Goal: Task Accomplishment & Management: Use online tool/utility

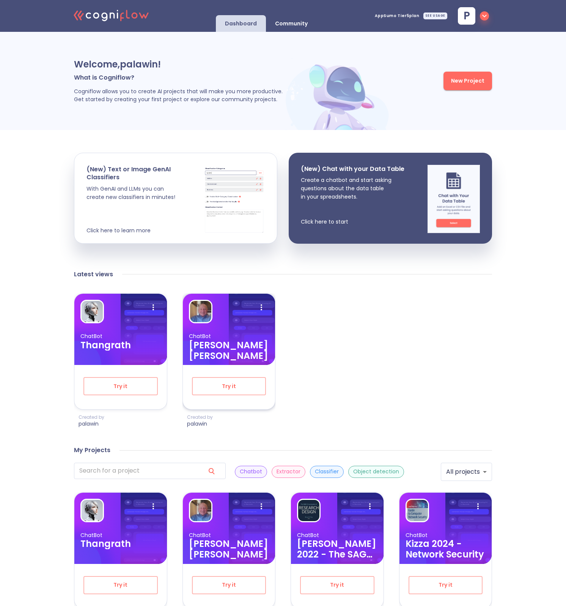
click at [197, 339] on p "ChatBot" at bounding box center [229, 336] width 80 height 7
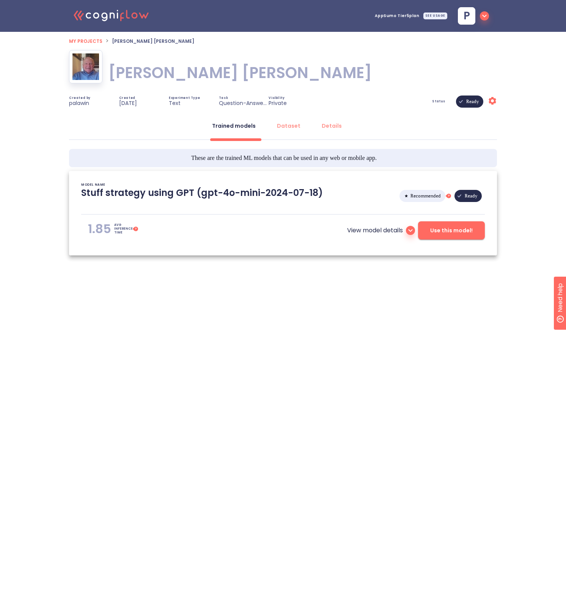
type textarea "[2024/11/29 19:34:41]- Starting with download required files from shared storag…"
click at [437, 234] on span "Use this model!" at bounding box center [451, 230] width 42 height 9
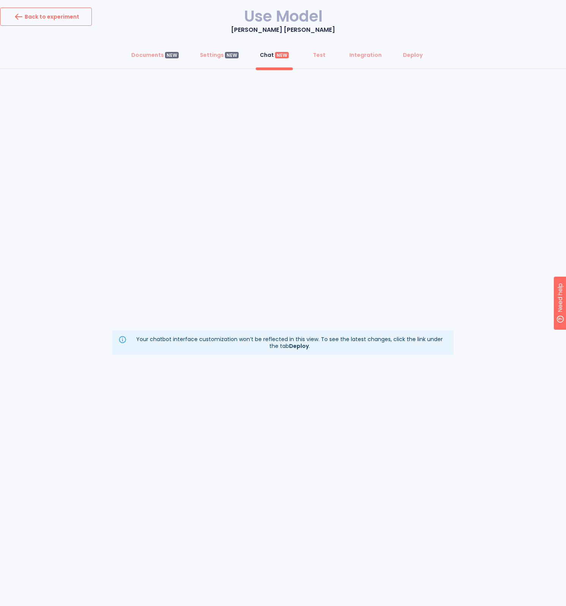
click at [46, 23] on button "Back to experiment" at bounding box center [46, 17] width 92 height 18
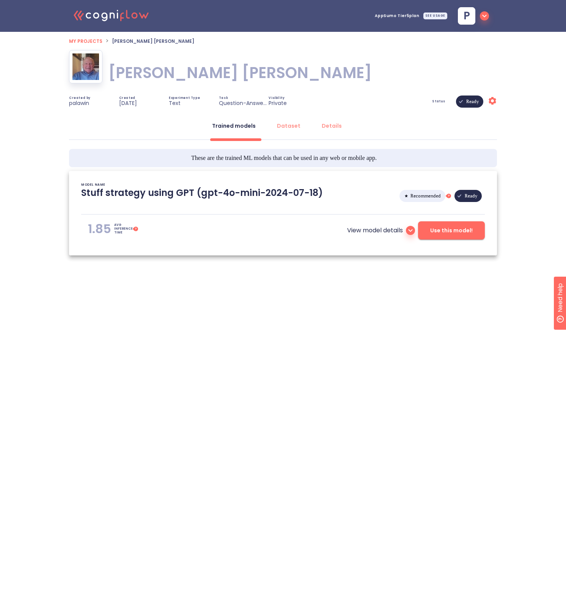
click at [98, 19] on icon ".cls-1{fill:#141624;}.cls-2{fill:#eb5e60;}.cls-3{fill:none;stroke:#eb5e60;strok…" at bounding box center [111, 14] width 83 height 23
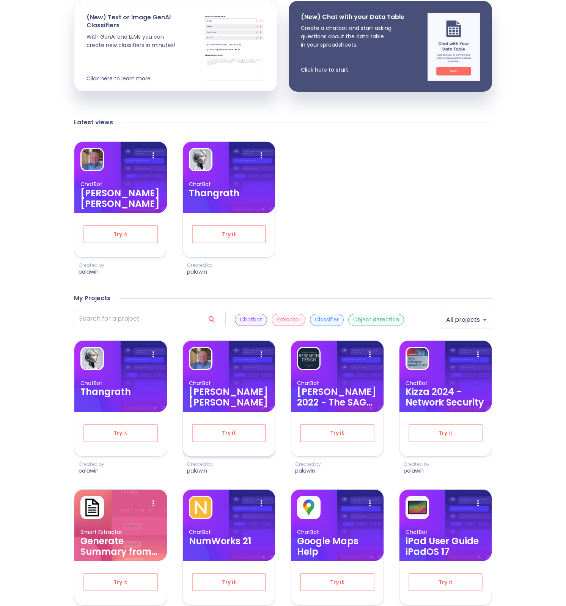
scroll to position [152, 0]
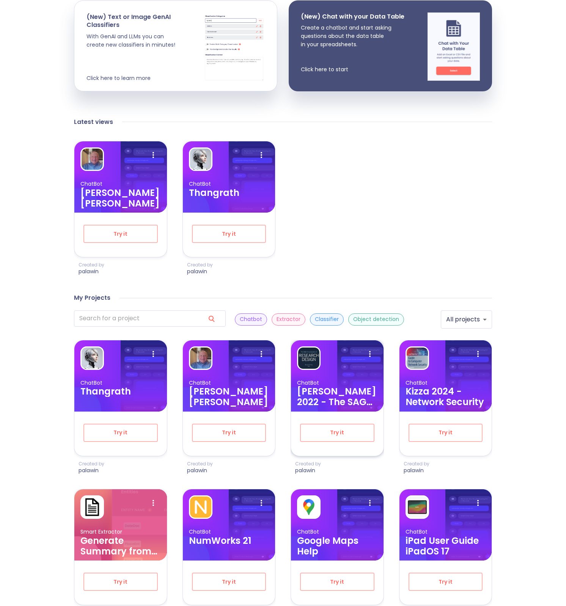
click at [318, 394] on h3 "[PERSON_NAME] 2022 - The SAGE Encyclopedia Of Research Design" at bounding box center [337, 396] width 80 height 21
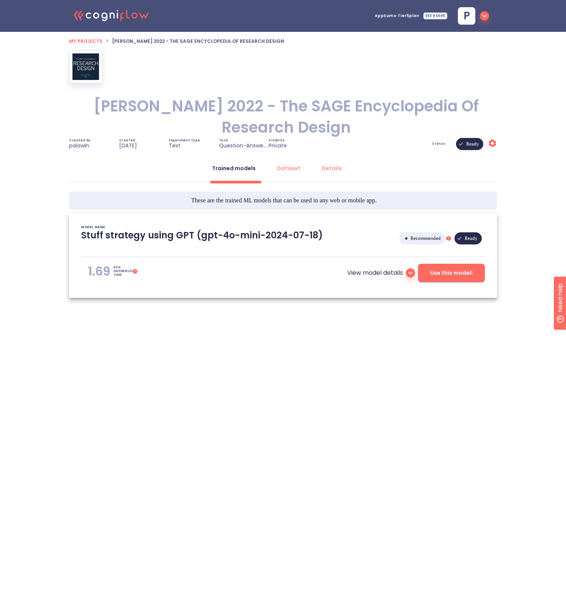
type textarea "[2024/11/28 05:10:08]- Starting with download required files from shared storag…"
click at [449, 269] on span "Use this model!" at bounding box center [451, 273] width 42 height 9
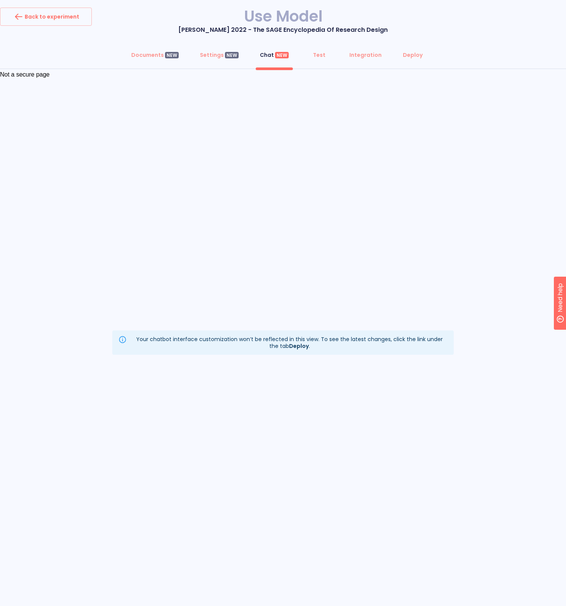
click at [70, 20] on div "Back to experiment" at bounding box center [46, 17] width 67 height 12
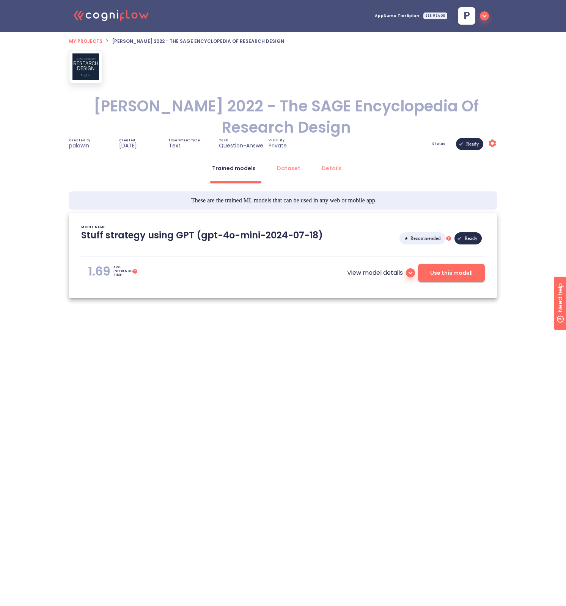
click at [459, 264] on button "Use this model!" at bounding box center [451, 273] width 67 height 18
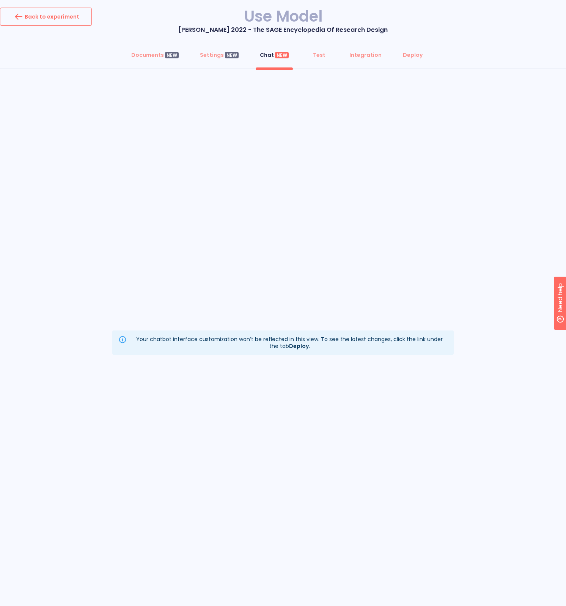
click at [69, 24] on button "Back to experiment" at bounding box center [46, 17] width 92 height 18
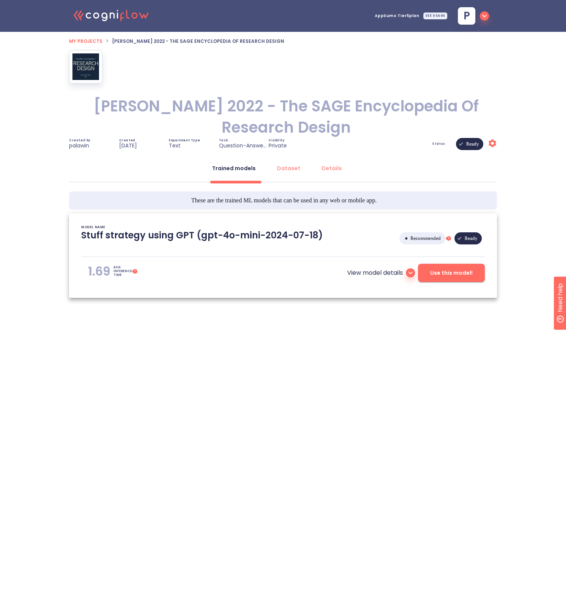
click at [97, 12] on icon ".cls-1{fill:#141624;}.cls-2{fill:#eb5e60;}.cls-3{fill:none;stroke:#eb5e60;strok…" at bounding box center [111, 14] width 83 height 23
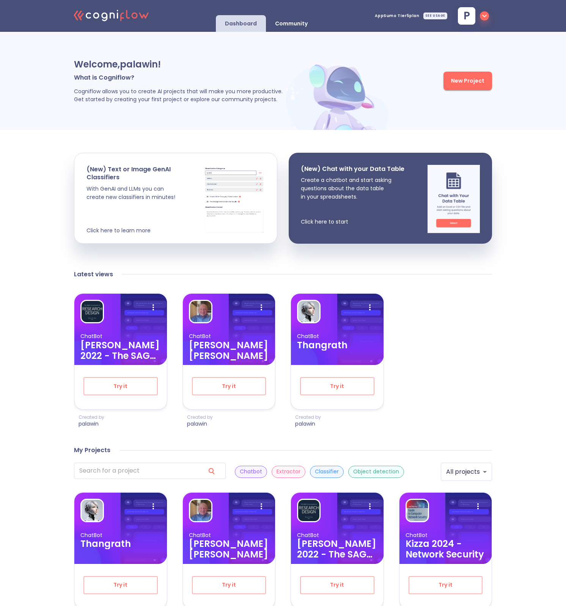
click at [120, 19] on icon ".cls-1{fill:#141624;}.cls-2{fill:#eb5e60;}.cls-3{fill:none;stroke:#eb5e60;strok…" at bounding box center [111, 14] width 83 height 23
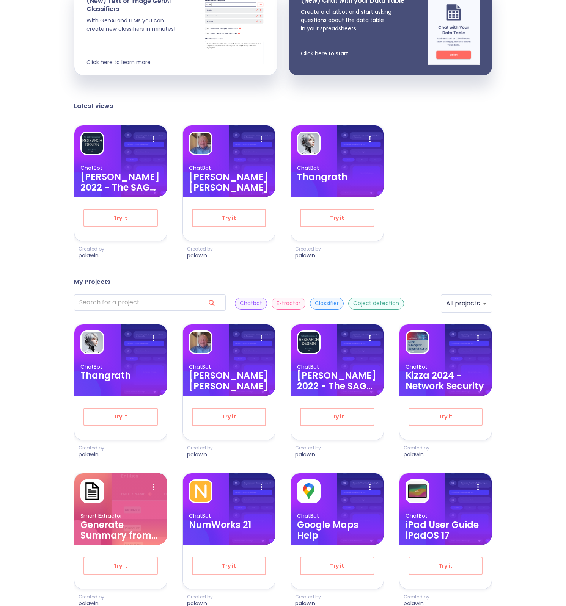
scroll to position [171, 0]
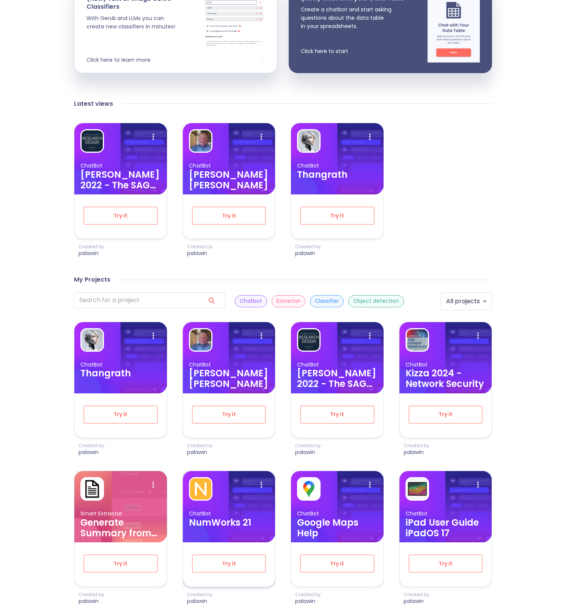
click at [199, 512] on p "ChatBot" at bounding box center [229, 513] width 80 height 7
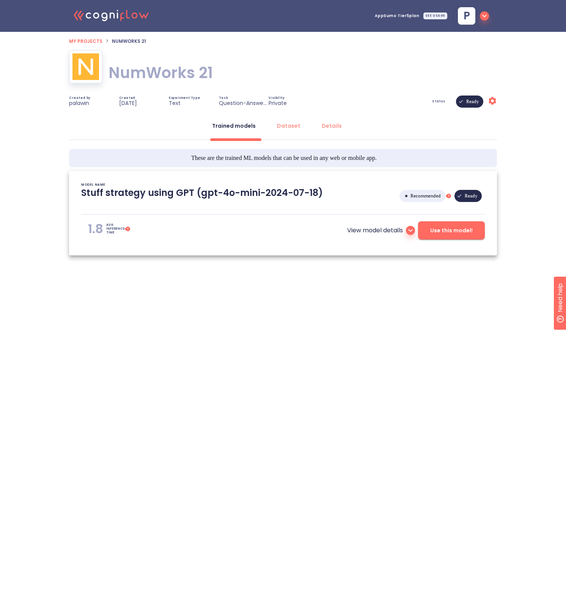
type textarea "[2024/11/05 19:43:26]- Starting with download required files from shared storag…"
click at [431, 237] on button "Use this model!" at bounding box center [451, 230] width 67 height 18
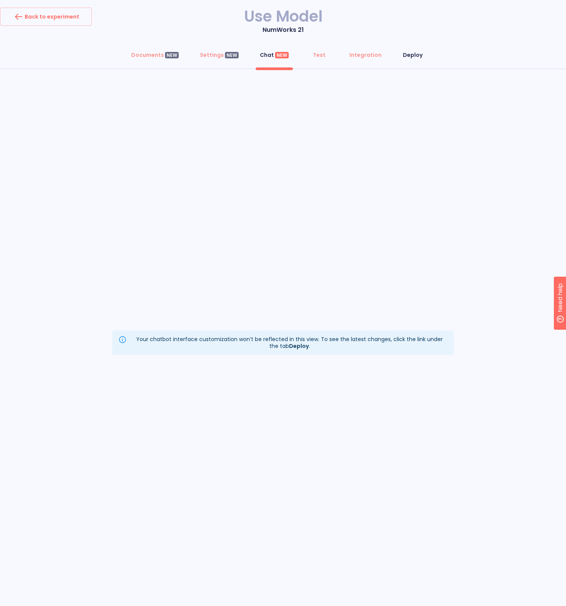
click at [413, 56] on div "Deploy" at bounding box center [413, 55] width 20 height 8
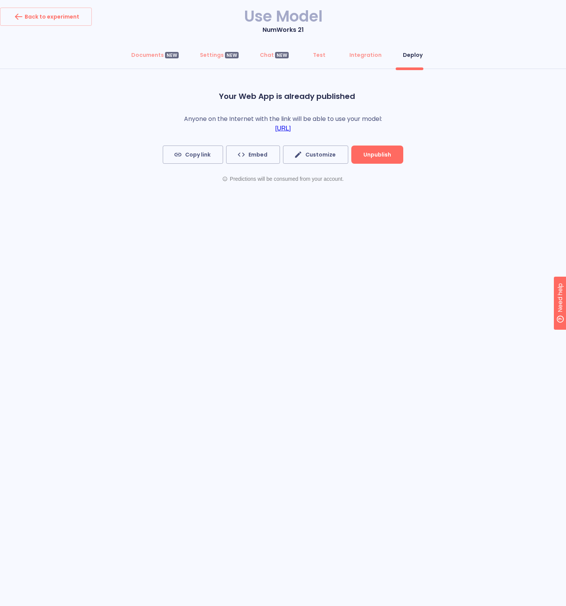
click at [291, 127] on link "https://chat.cogniflow.ai/chat?idApplication=5760772f-5d0b-4df4-92de-6e09d8588e…" at bounding box center [283, 128] width 16 height 7
click at [41, 13] on div "Back to experiment" at bounding box center [46, 17] width 67 height 12
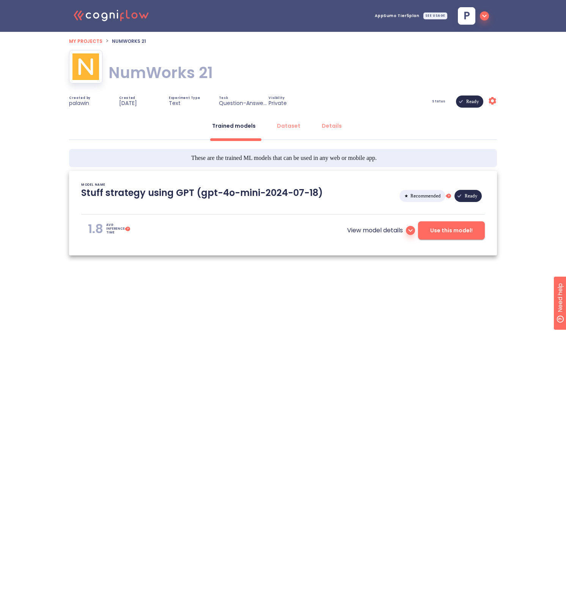
type textarea "[2024/11/05 19:43:26]- Starting with download required files from shared storag…"
click at [81, 38] on span "My projects" at bounding box center [85, 41] width 33 height 6
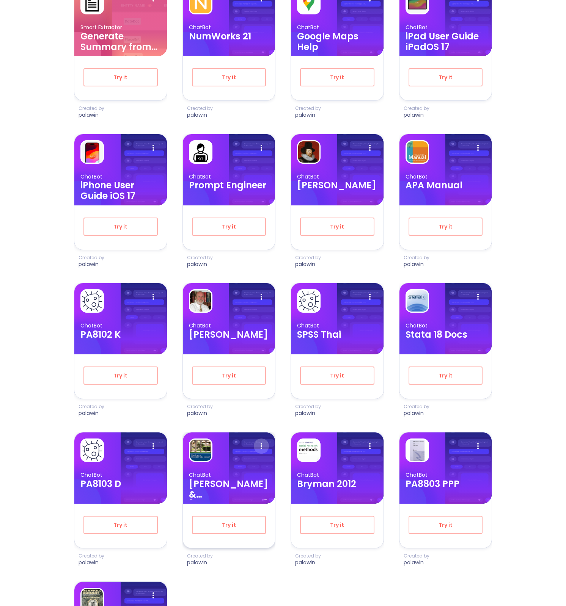
scroll to position [667, 0]
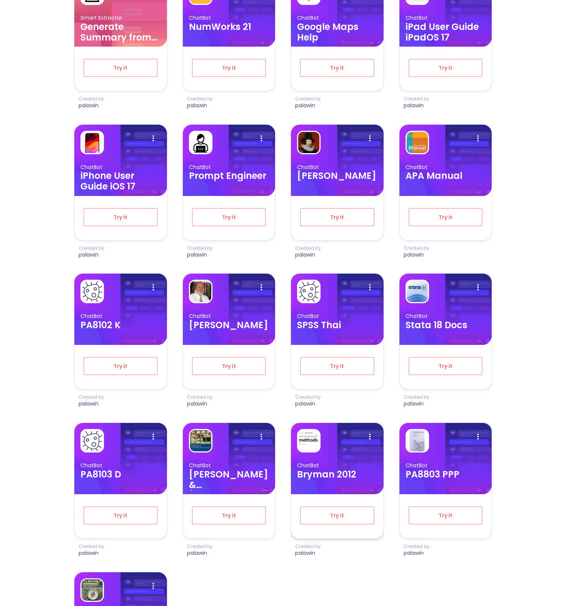
click at [307, 470] on h3 "Bryman 2012" at bounding box center [337, 475] width 80 height 11
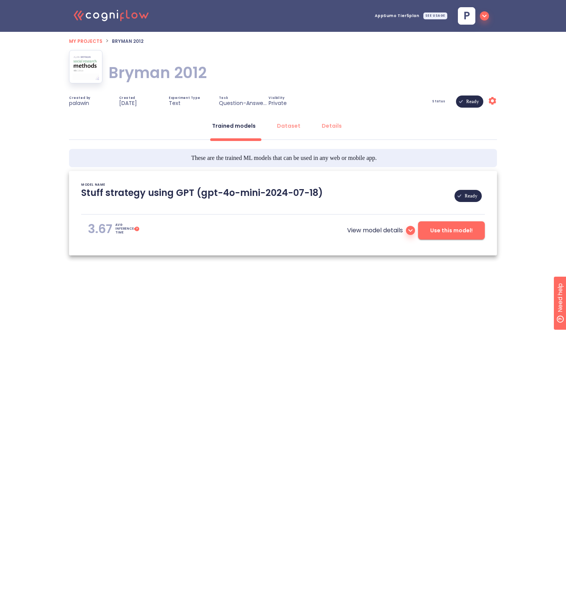
click at [458, 226] on span "Use this model!" at bounding box center [451, 230] width 42 height 9
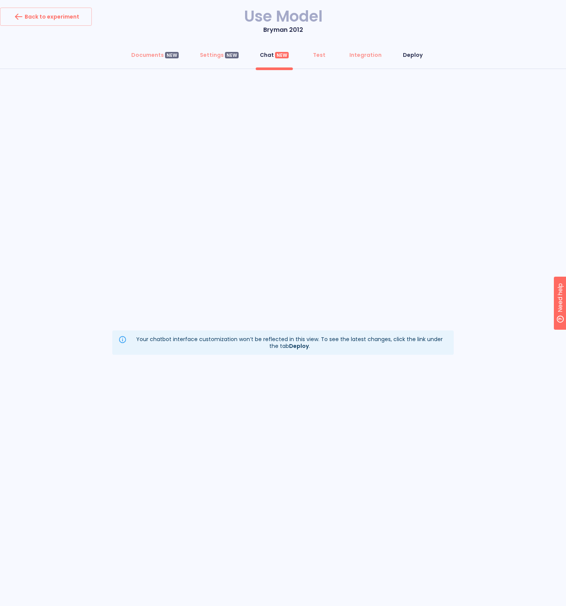
click at [411, 55] on div "Deploy" at bounding box center [413, 55] width 20 height 8
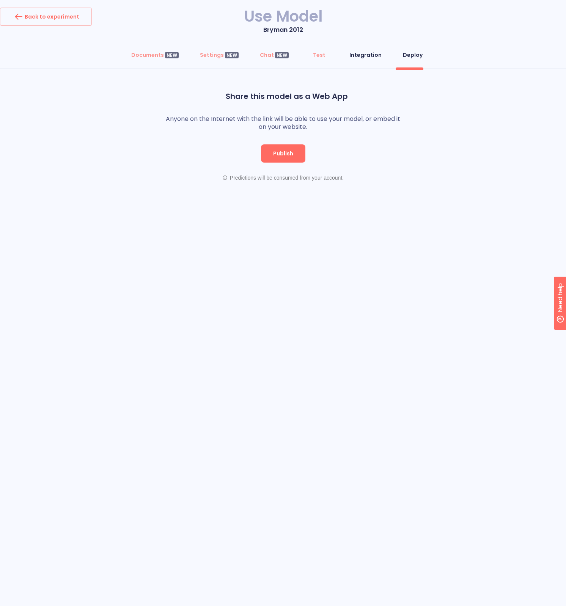
click at [366, 58] on div "Integration" at bounding box center [365, 55] width 32 height 8
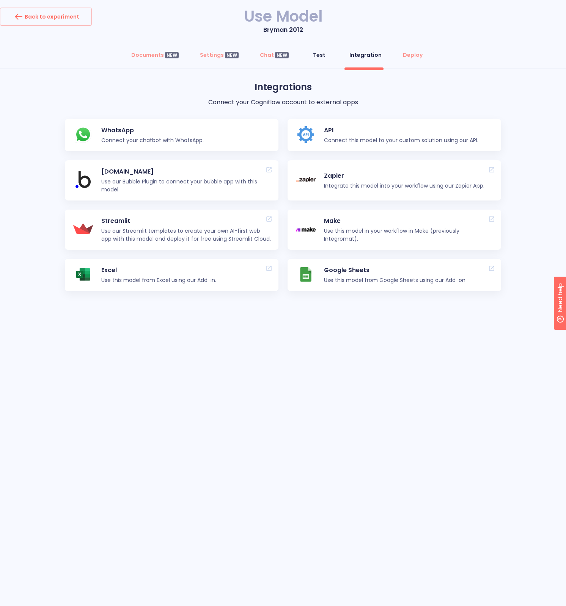
click at [321, 55] on div "Test" at bounding box center [319, 55] width 13 height 8
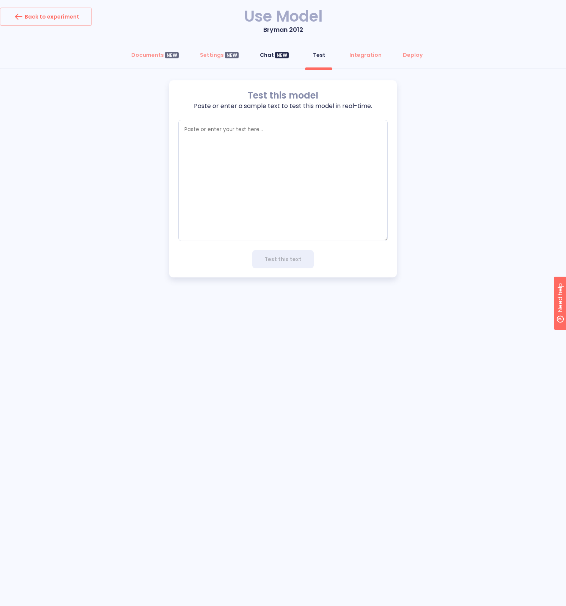
click at [266, 55] on div "Chat NEW" at bounding box center [274, 55] width 29 height 8
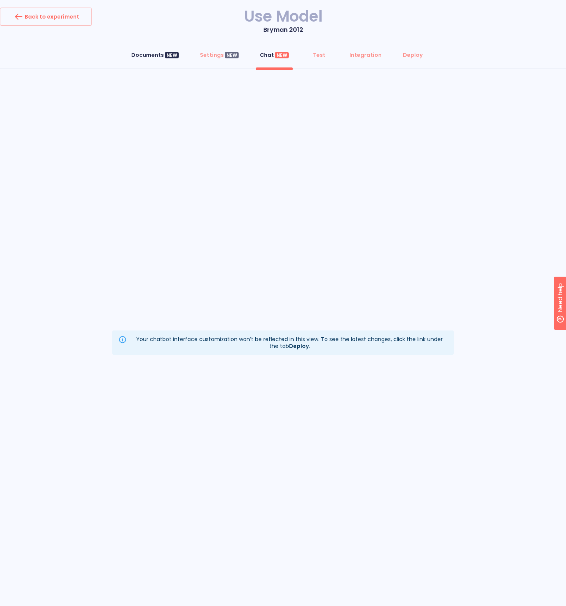
click at [162, 56] on div "Documents NEW" at bounding box center [154, 55] width 47 height 8
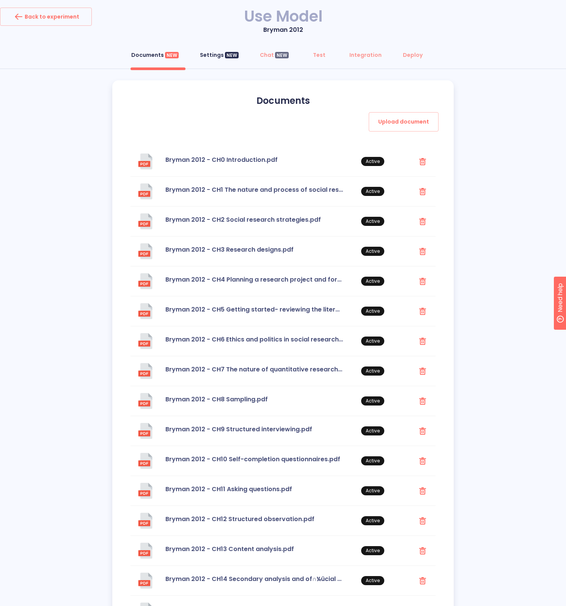
click at [204, 57] on div "Settings NEW" at bounding box center [219, 55] width 39 height 8
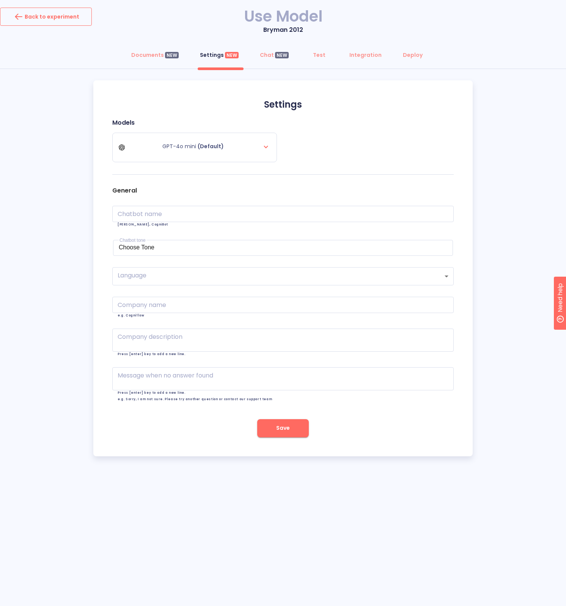
click at [56, 16] on div "Back to experiment" at bounding box center [46, 17] width 67 height 12
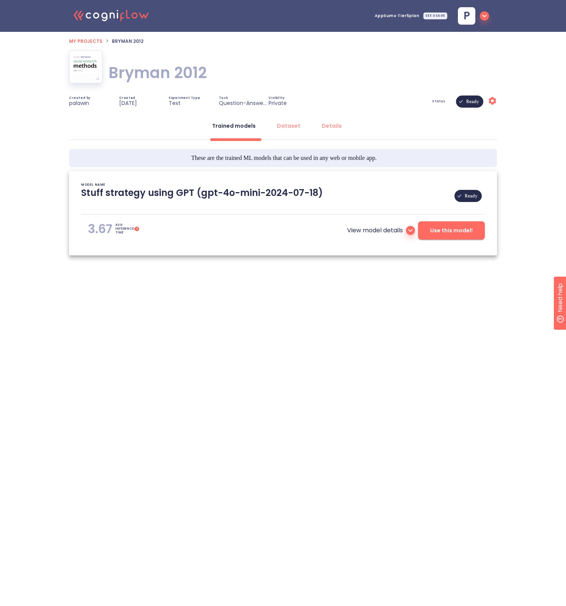
click at [56, 16] on div ".cls-1{fill:#141624;}.cls-2{fill:#eb5e60;}.cls-3{fill:none;stroke:#eb5e60;strok…" at bounding box center [283, 16] width 566 height 32
click at [91, 39] on span "My projects" at bounding box center [85, 41] width 33 height 6
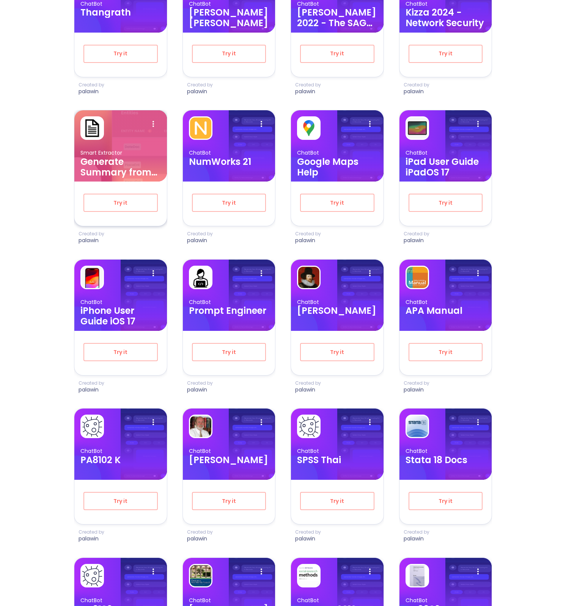
scroll to position [539, 0]
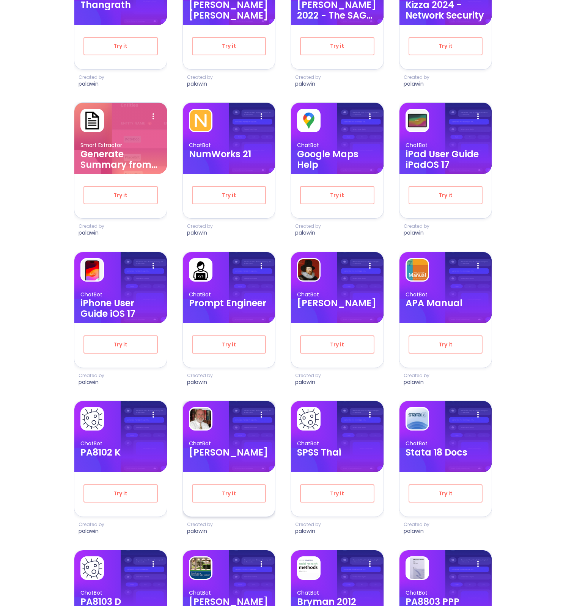
click at [206, 422] on img at bounding box center [200, 418] width 21 height 21
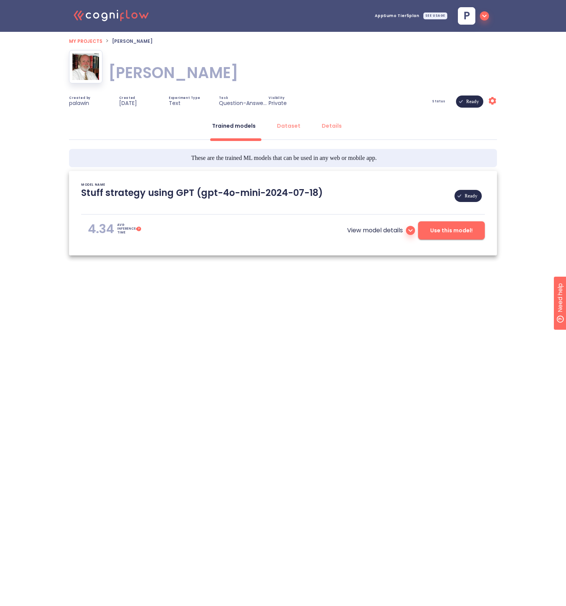
click at [435, 233] on span "Use this model!" at bounding box center [451, 230] width 42 height 9
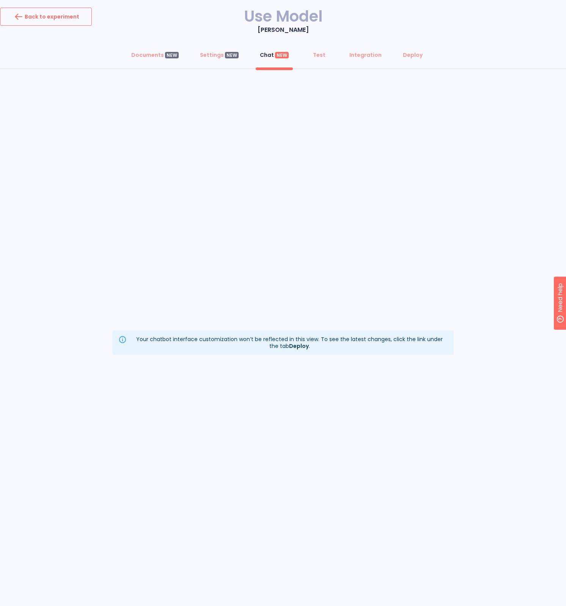
click at [53, 23] on button "Back to experiment" at bounding box center [46, 17] width 92 height 18
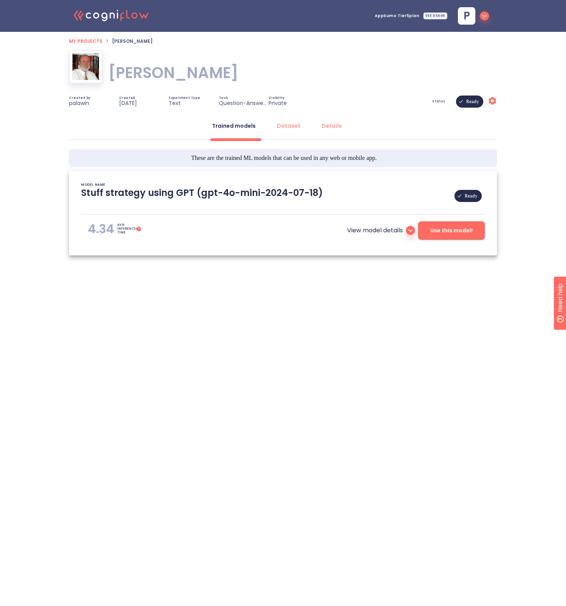
click at [447, 234] on span "Use this model!" at bounding box center [451, 230] width 42 height 9
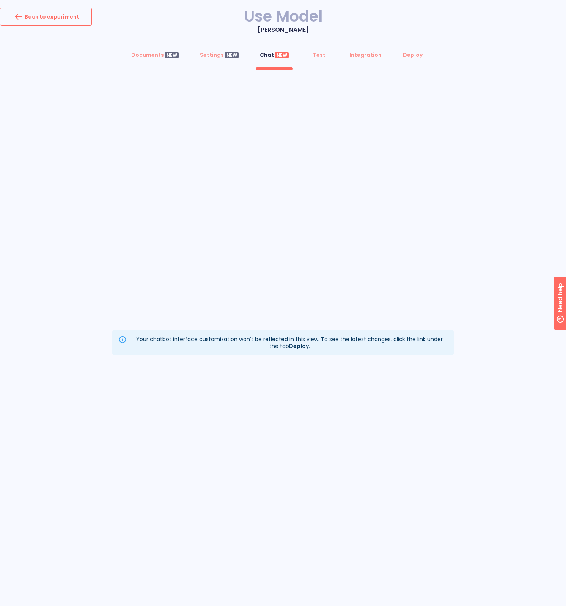
click at [72, 20] on div "Back to experiment" at bounding box center [46, 17] width 67 height 12
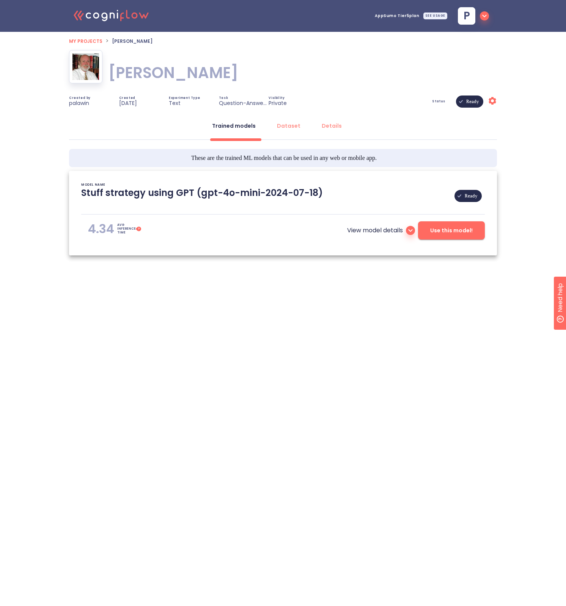
click at [95, 43] on span "My projects" at bounding box center [85, 41] width 33 height 6
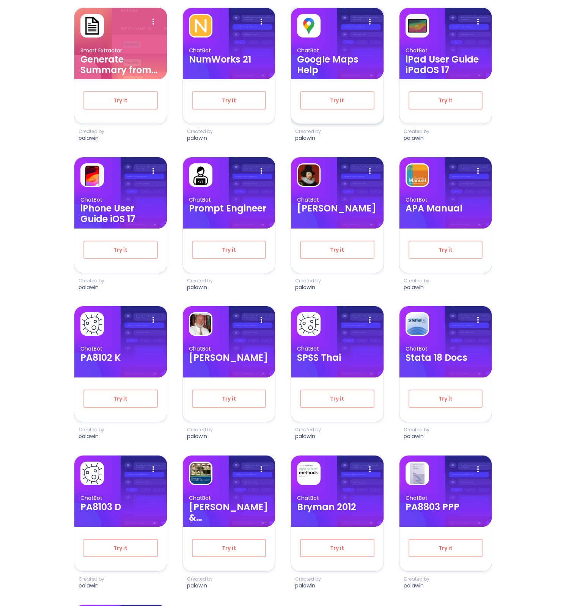
scroll to position [669, 0]
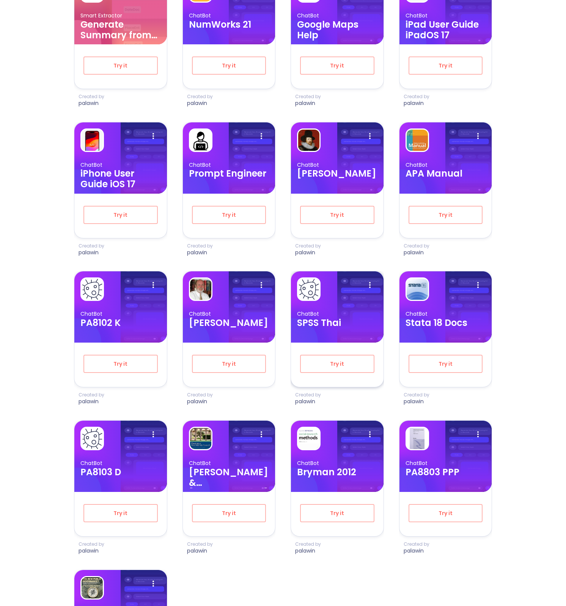
click at [326, 321] on h3 "SPSS Thai" at bounding box center [337, 323] width 80 height 11
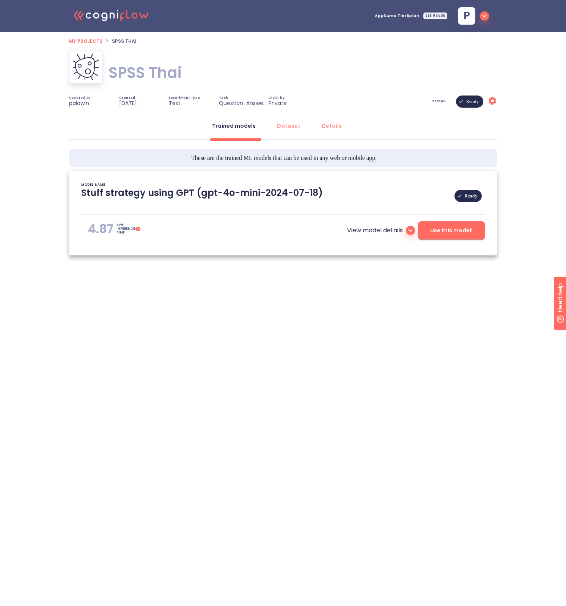
click at [443, 232] on span "Use this model!" at bounding box center [451, 230] width 42 height 9
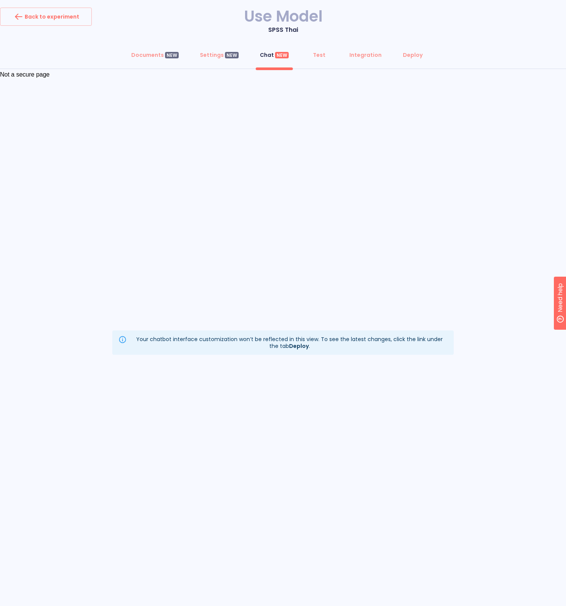
click at [372, 78] on html "Not a secure page" at bounding box center [283, 74] width 566 height 7
click at [408, 53] on div "Deploy" at bounding box center [413, 55] width 20 height 8
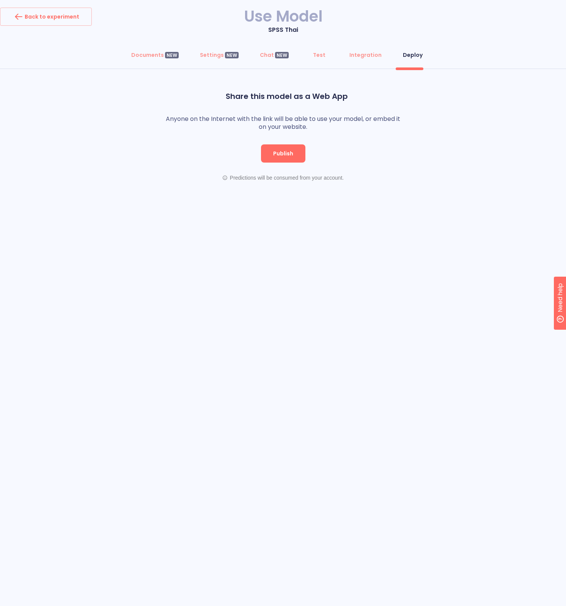
click at [66, 27] on p "SPSS Thai" at bounding box center [283, 29] width 566 height 9
click at [65, 19] on div "Back to experiment" at bounding box center [46, 17] width 67 height 12
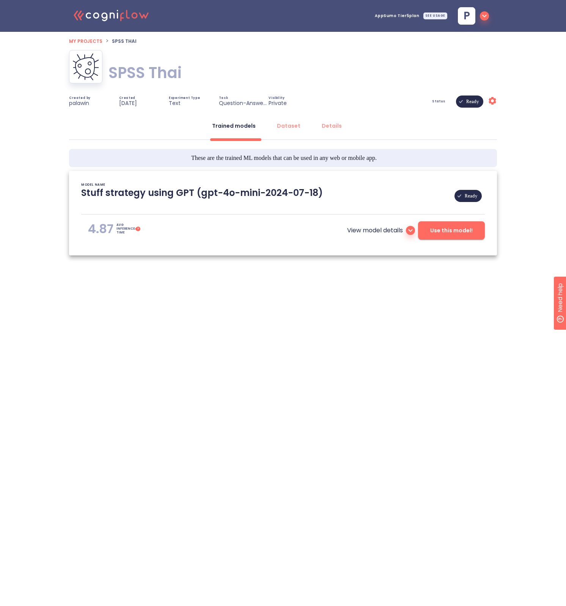
click at [91, 15] on icon ".cls-1{fill:#141624;}.cls-2{fill:#eb5e60;}.cls-3{fill:none;stroke:#eb5e60;strok…" at bounding box center [111, 14] width 83 height 23
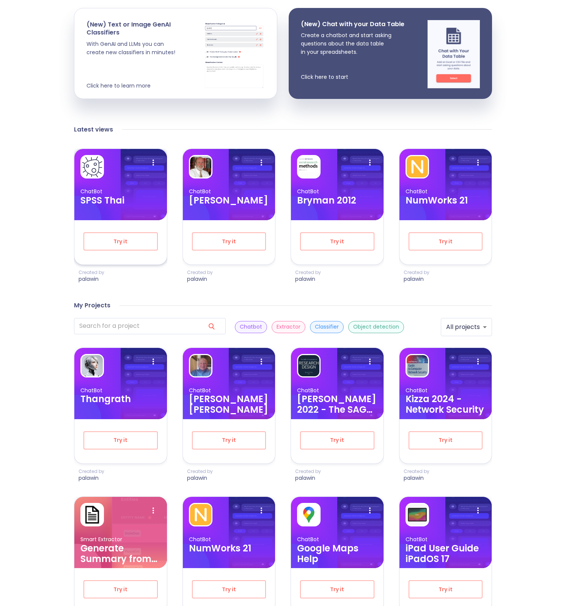
scroll to position [161, 0]
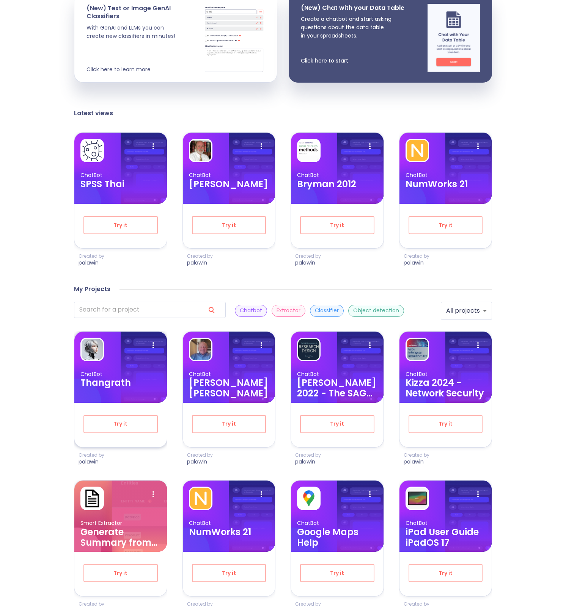
click at [120, 368] on img at bounding box center [99, 404] width 51 height 96
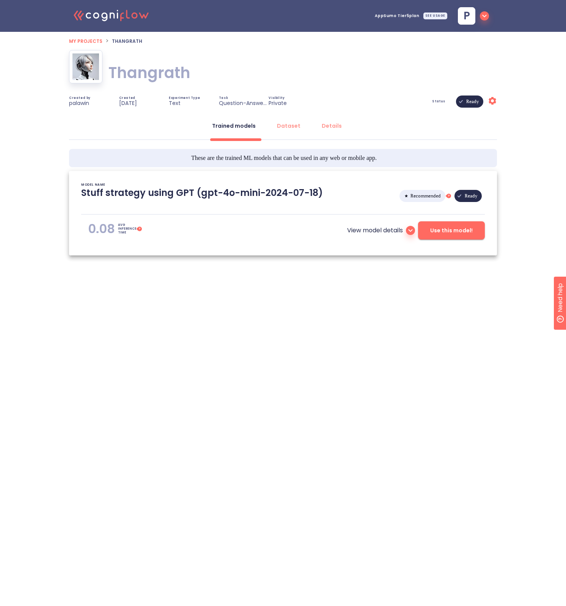
type textarea "[[DATE] 16:45:38]- Starting with download required files from shared storage [[…"
click at [328, 123] on div "Details" at bounding box center [332, 126] width 20 height 8
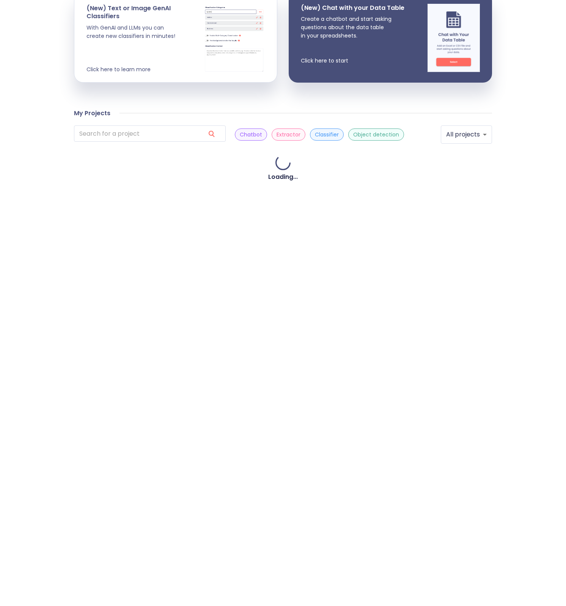
scroll to position [155, 0]
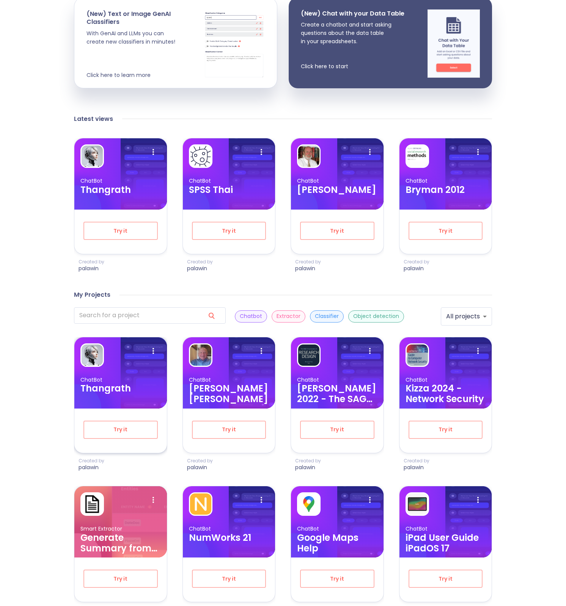
click at [107, 391] on h3 "Thangrath" at bounding box center [120, 388] width 80 height 11
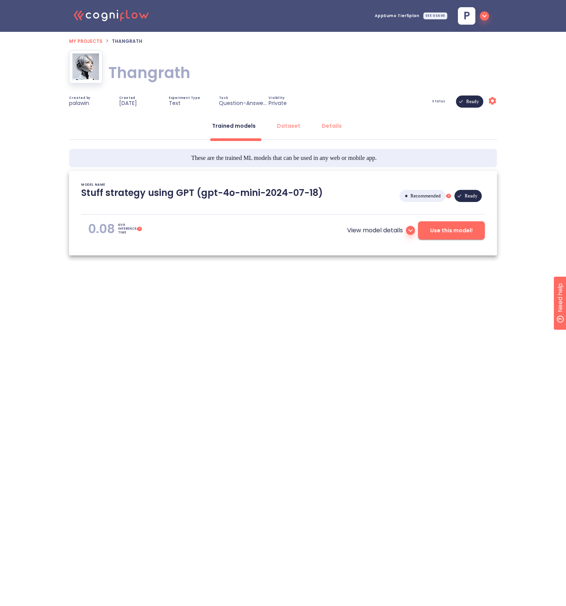
type textarea "[[DATE] 16:45:38]- Starting with download required files from shared storage [[…"
click at [457, 234] on span "Use this model!" at bounding box center [451, 230] width 42 height 9
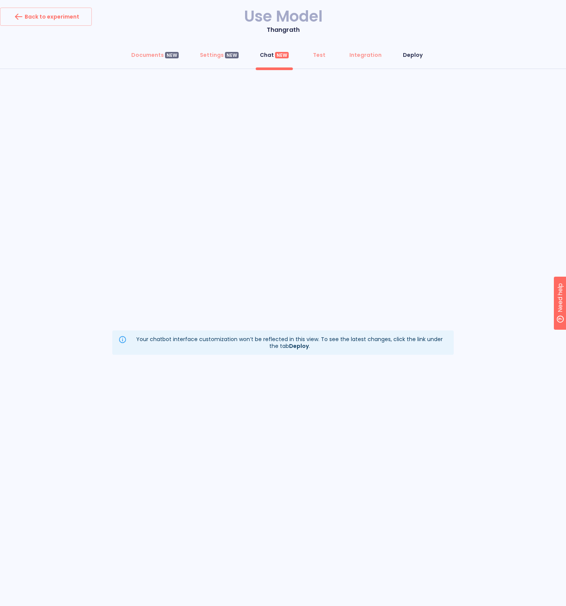
click at [412, 53] on div "Deploy" at bounding box center [413, 55] width 20 height 8
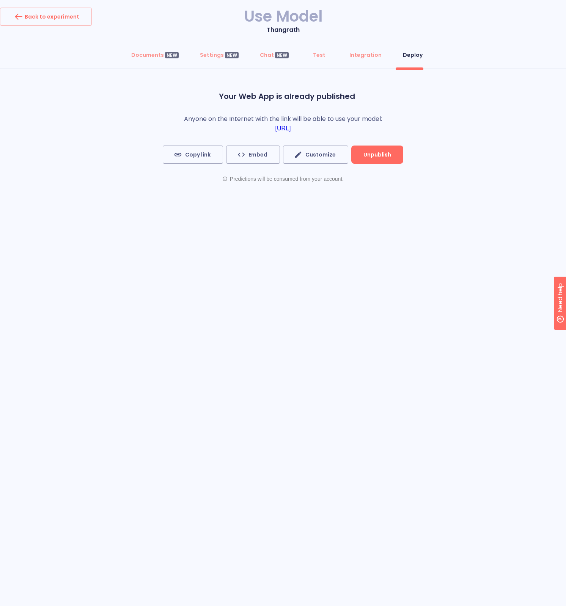
click at [106, 71] on div "Documents NEW Settings NEW Chat NEW Test Integration Deploy Your Web App is alr…" at bounding box center [283, 125] width 566 height 159
click at [75, 21] on div "Back to experiment" at bounding box center [46, 17] width 67 height 12
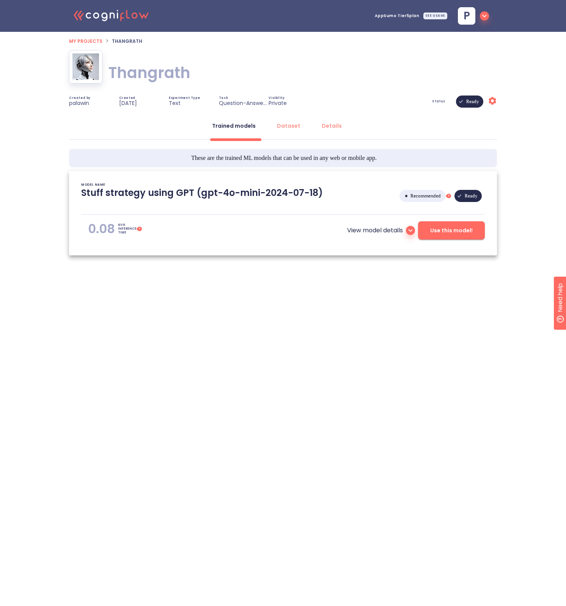
click at [85, 38] on link "My projects" at bounding box center [85, 40] width 33 height 9
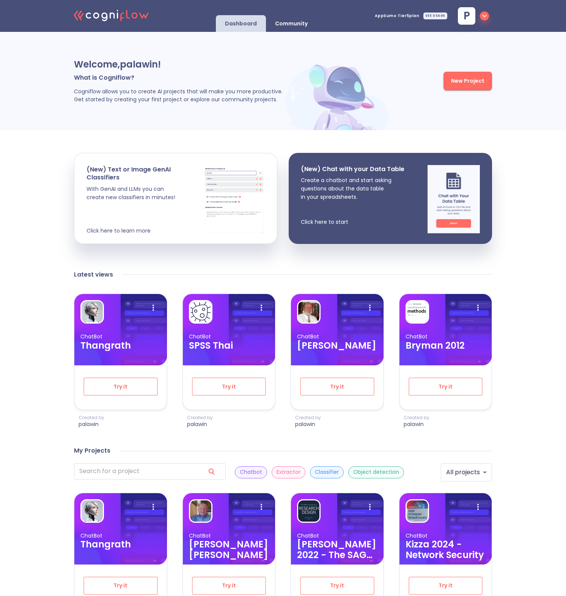
click at [288, 22] on p "Community" at bounding box center [291, 23] width 33 height 7
